Goal: Task Accomplishment & Management: Use online tool/utility

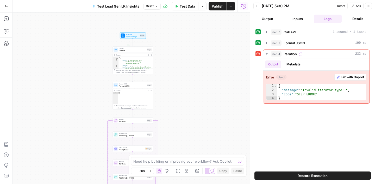
scroll to position [1, 0]
click at [322, 127] on div "step_8 Call API 1 second / 1 tasks step_9 Format JSON 199 ms step_4 Iteration 2…" at bounding box center [313, 96] width 114 height 137
click at [323, 122] on div "step_8 Call API 1 second / 1 tasks step_9 Format JSON 199 ms step_4 Iteration 2…" at bounding box center [313, 96] width 114 height 137
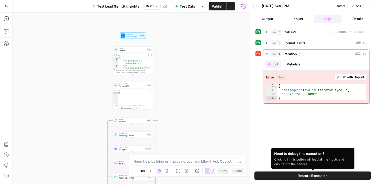
click at [313, 176] on span "Restore Execution" at bounding box center [313, 175] width 30 height 5
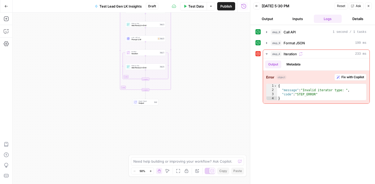
click at [313, 134] on div "step_8 Call API 1 second / 1 tasks step_9 Format JSON 199 ms step_4 Iteration 2…" at bounding box center [313, 105] width 114 height 154
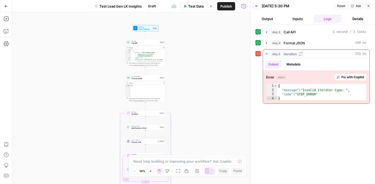
click at [345, 77] on span "Fix with Copilot" at bounding box center [353, 77] width 23 height 5
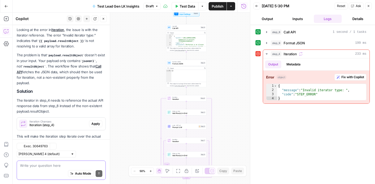
scroll to position [66, 0]
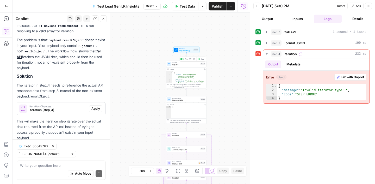
click at [184, 65] on span "Call API" at bounding box center [186, 65] width 27 height 3
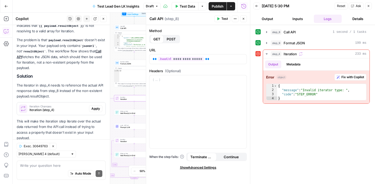
click at [97, 108] on span "Apply" at bounding box center [95, 108] width 9 height 5
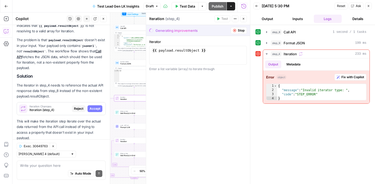
click at [95, 109] on span "Accept" at bounding box center [95, 108] width 11 height 5
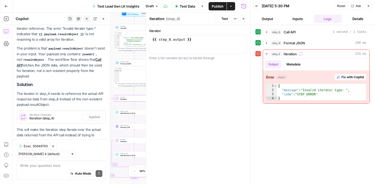
scroll to position [75, 0]
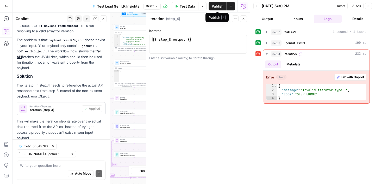
click at [216, 7] on span "Publish" at bounding box center [218, 6] width 12 height 5
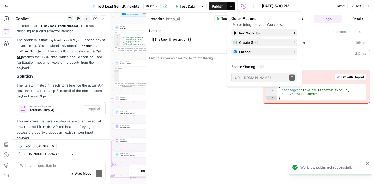
click at [327, 150] on div "step_8 Call API 1 second / 1 tasks step_9 Format JSON 199 ms step_4 Iteration 2…" at bounding box center [313, 105] width 114 height 154
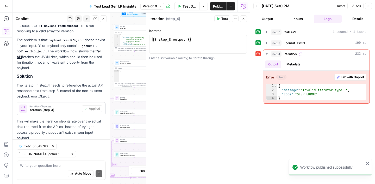
click at [369, 164] on icon "close" at bounding box center [368, 163] width 4 height 4
drag, startPoint x: 260, startPoint y: 7, endPoint x: 150, endPoint y: 14, distance: 110.2
click at [260, 7] on button "Back" at bounding box center [257, 6] width 7 height 7
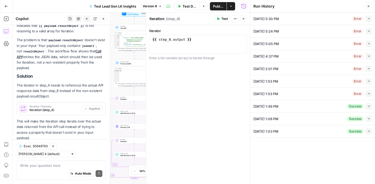
click at [371, 7] on button "Close" at bounding box center [368, 6] width 7 height 7
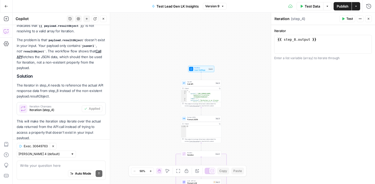
click at [371, 19] on button "Close" at bounding box center [368, 18] width 7 height 7
click at [104, 19] on icon "button" at bounding box center [104, 19] width 2 height 2
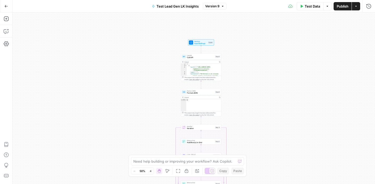
click at [286, 61] on div "Workflow Input Settings Inputs Call API Call API Step 8 Output Copy 1 2 3 4 5 6…" at bounding box center [194, 98] width 363 height 171
click at [369, 6] on icon "button" at bounding box center [368, 6] width 5 height 5
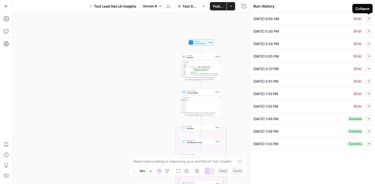
click at [370, 18] on icon "button" at bounding box center [369, 18] width 3 height 3
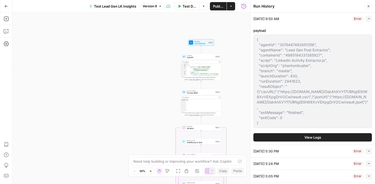
click at [370, 18] on icon "button" at bounding box center [369, 18] width 3 height 3
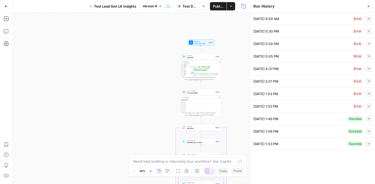
click at [369, 7] on icon "button" at bounding box center [368, 6] width 3 height 3
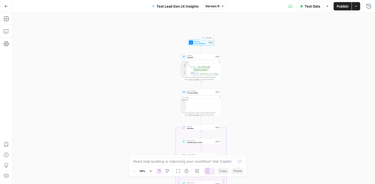
click at [199, 44] on span "Input Settings" at bounding box center [200, 43] width 13 height 3
click at [370, 20] on button "Close" at bounding box center [368, 18] width 7 height 7
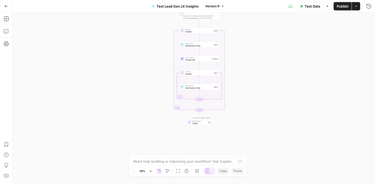
click at [203, 123] on span "Output" at bounding box center [200, 123] width 14 height 3
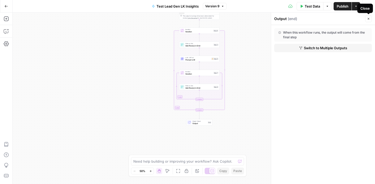
click at [370, 20] on icon "button" at bounding box center [368, 18] width 3 height 3
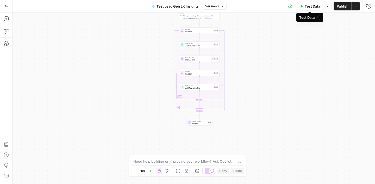
click at [309, 8] on span "Test Data" at bounding box center [312, 6] width 15 height 5
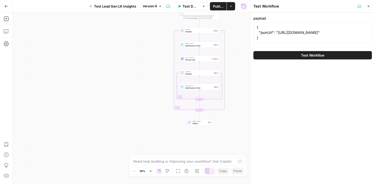
click at [318, 58] on span "Test Workflow" at bounding box center [312, 55] width 23 height 5
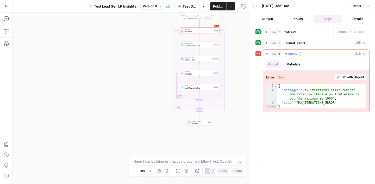
type textarea "**********"
click at [338, 94] on div "{ "message" : "Max iterations limit reached. You tried to iterate on 1590 eleme…" at bounding box center [321, 100] width 89 height 33
click at [354, 78] on span "Fix with Copilot" at bounding box center [353, 77] width 23 height 5
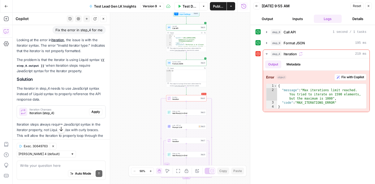
scroll to position [195, 0]
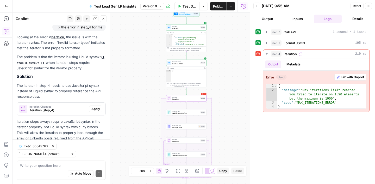
drag, startPoint x: 93, startPoint y: 101, endPoint x: 93, endPoint y: 108, distance: 7.6
click at [93, 107] on span "Apply" at bounding box center [95, 109] width 9 height 5
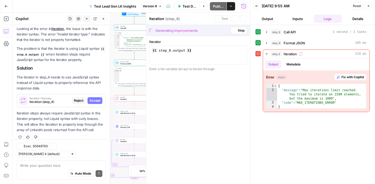
scroll to position [187, 0]
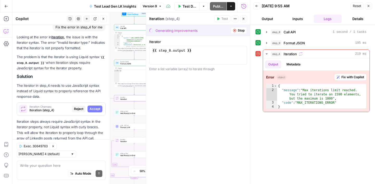
click at [95, 107] on span "Accept" at bounding box center [95, 109] width 11 height 5
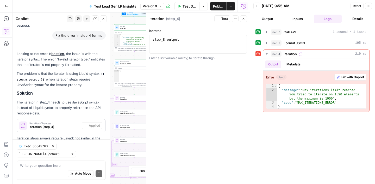
scroll to position [204, 0]
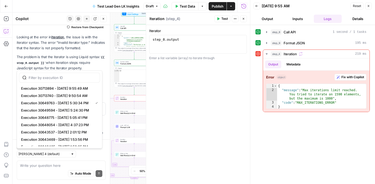
click at [30, 149] on span "Exec. 30649763" at bounding box center [36, 146] width 24 height 5
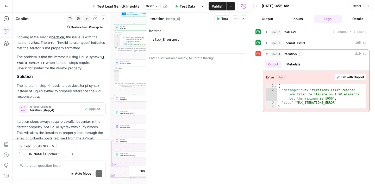
click at [312, 161] on div "**********" at bounding box center [313, 105] width 114 height 154
drag, startPoint x: 369, startPoint y: 6, endPoint x: 360, endPoint y: 55, distance: 49.5
click at [369, 6] on icon "button" at bounding box center [368, 5] width 3 height 3
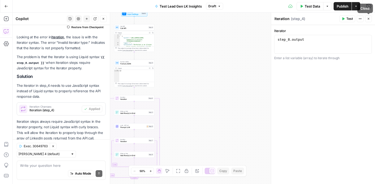
click at [367, 19] on icon "button" at bounding box center [368, 18] width 3 height 3
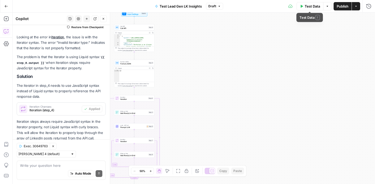
click at [309, 8] on span "Test Data" at bounding box center [312, 6] width 15 height 5
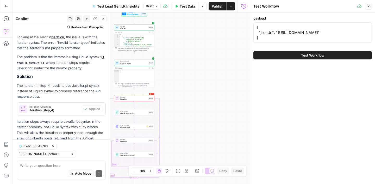
click at [303, 58] on span "Test Workflow" at bounding box center [312, 55] width 23 height 5
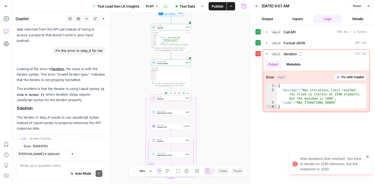
scroll to position [204, 0]
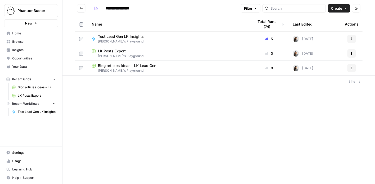
click at [210, 105] on div "**********" at bounding box center [219, 92] width 313 height 184
click at [111, 51] on span "LK Posts Export" at bounding box center [112, 50] width 28 height 5
